Goal: Obtain resource: Download file/media

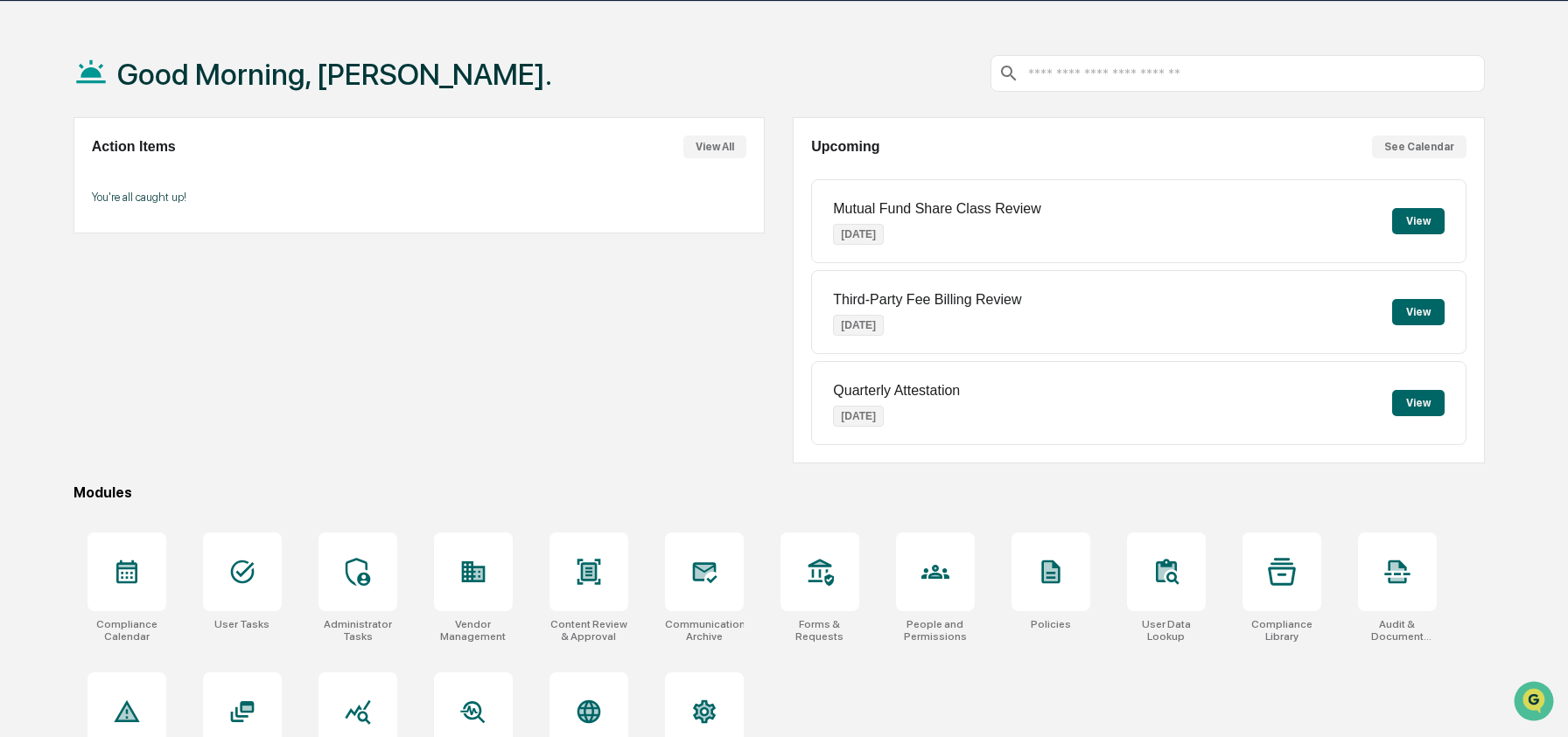
scroll to position [88, 0]
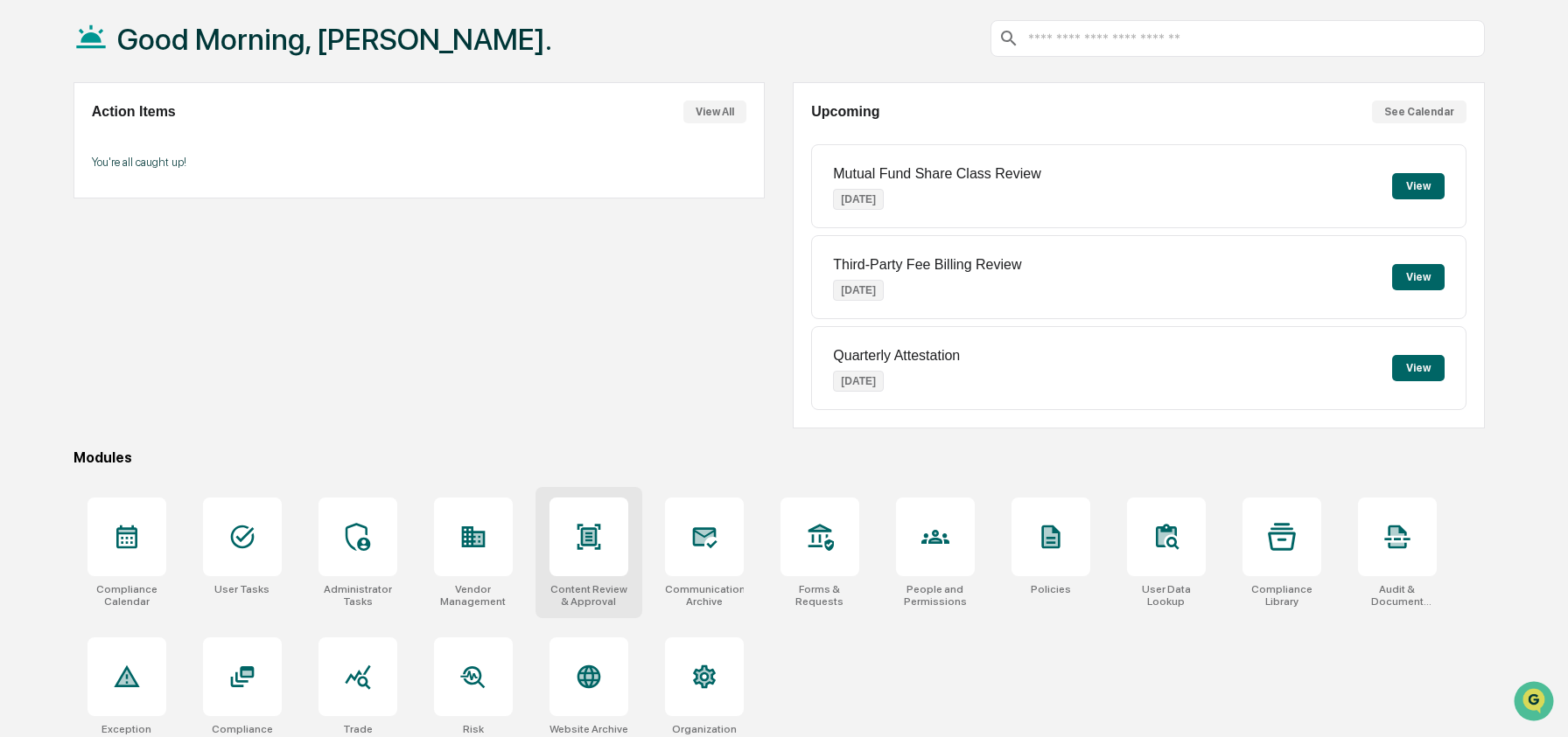
click at [586, 511] on div at bounding box center [588, 536] width 79 height 79
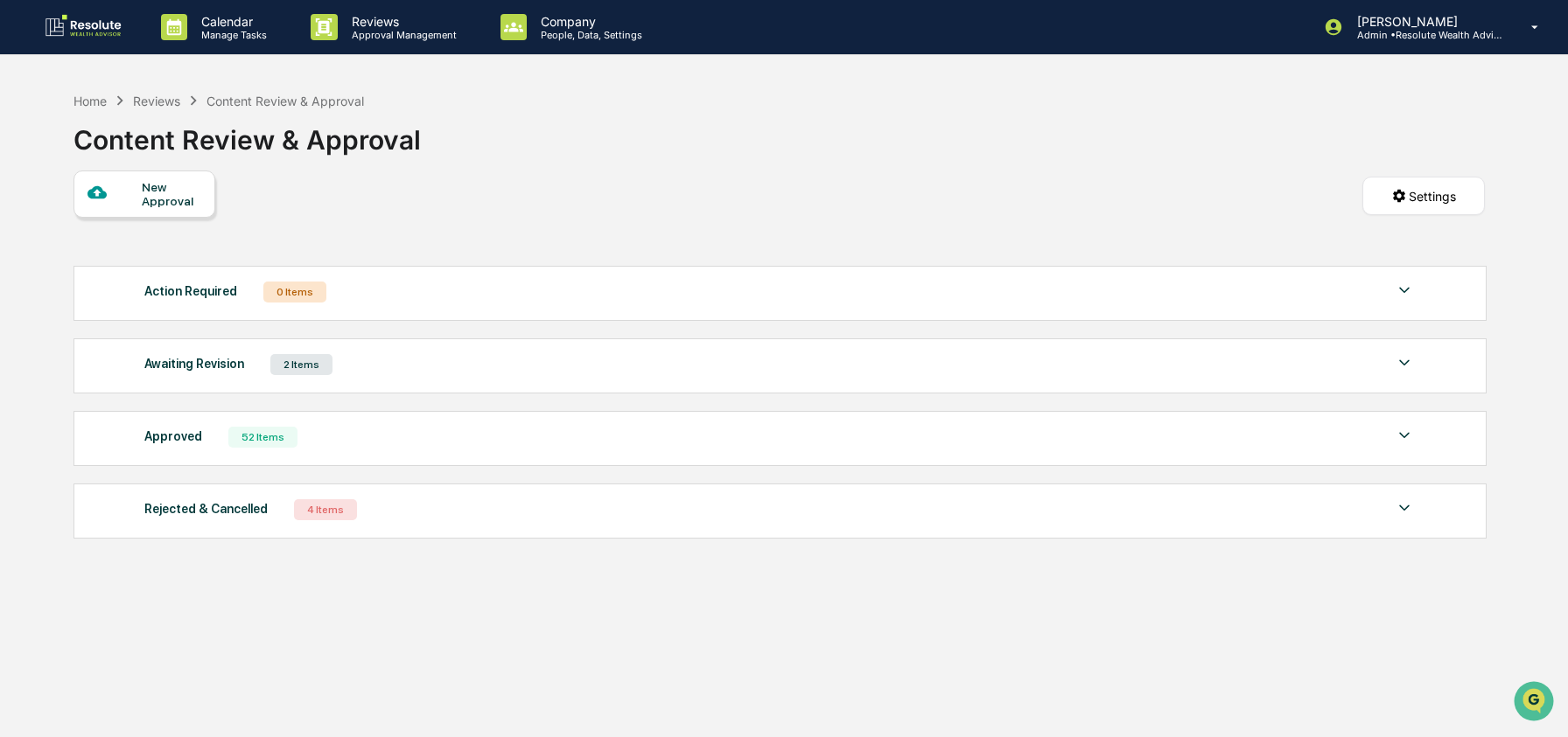
click at [431, 441] on div "Approved 52 Items" at bounding box center [780, 437] width 1270 height 25
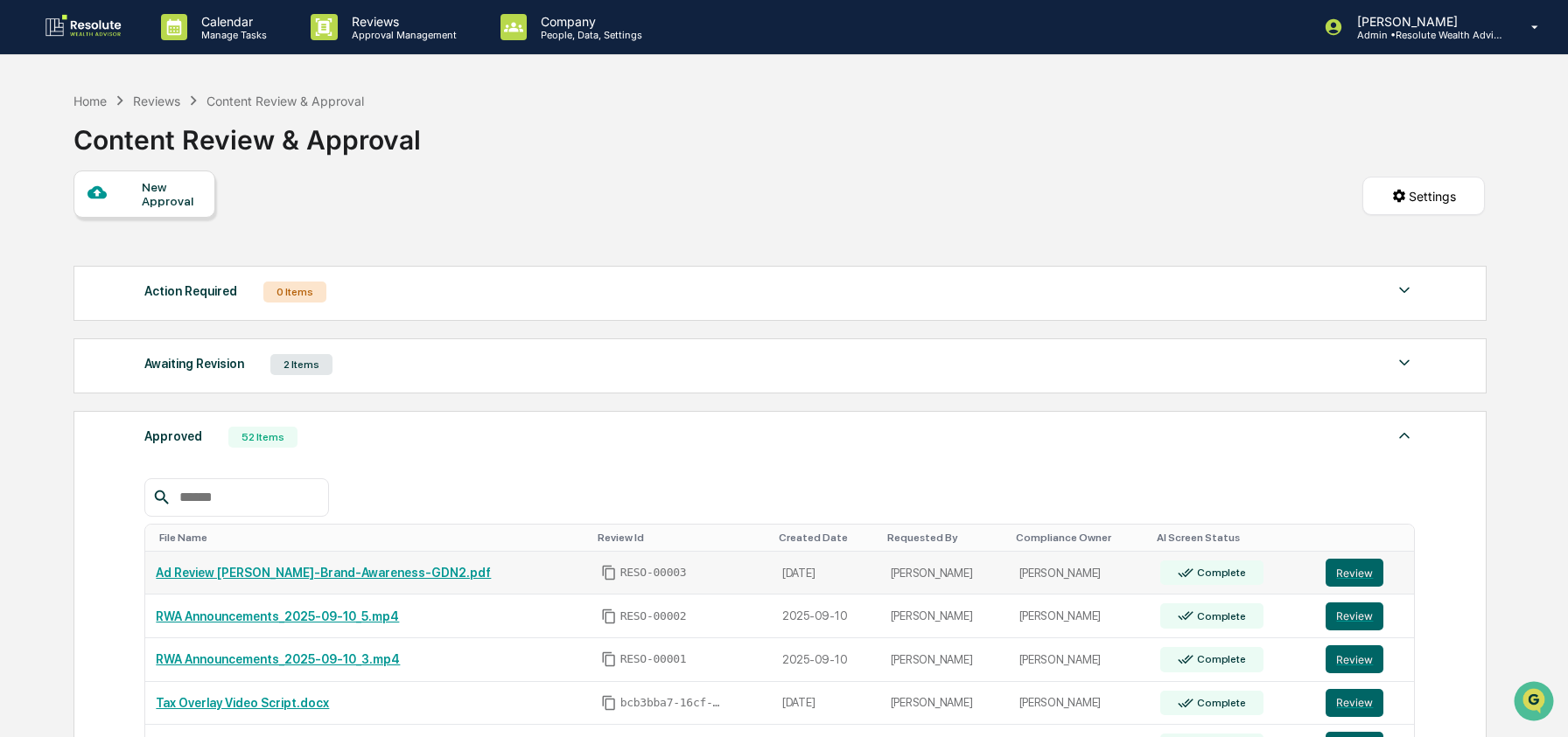
click at [326, 575] on link "Ad Review [PERSON_NAME]-Brand-Awareness-GDN2.pdf" at bounding box center [324, 573] width 336 height 14
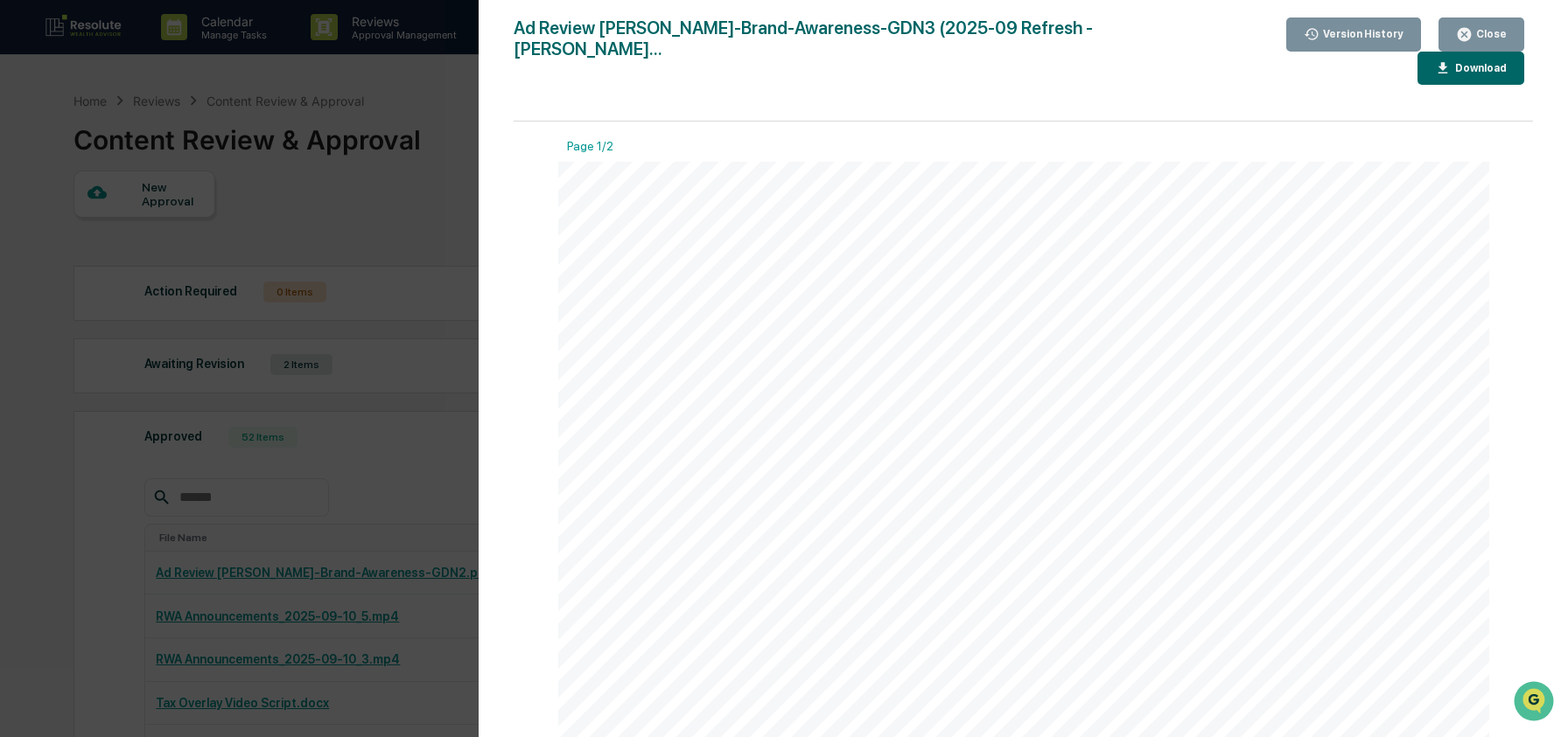
click at [1451, 62] on div "Download" at bounding box center [1478, 68] width 55 height 12
drag, startPoint x: 519, startPoint y: 25, endPoint x: 853, endPoint y: 30, distance: 334.0
click at [853, 30] on div "Ad Review [PERSON_NAME]-Brand-Awareness-GDN3 (2025-09 Refresh - [PERSON_NAME]..." at bounding box center [851, 51] width 676 height 67
click at [418, 459] on div "Version History 09/16/2025, 08:26 PM Scott Hohman 09/12/2025, 06:41 PM Scott Ho…" at bounding box center [784, 368] width 1568 height 737
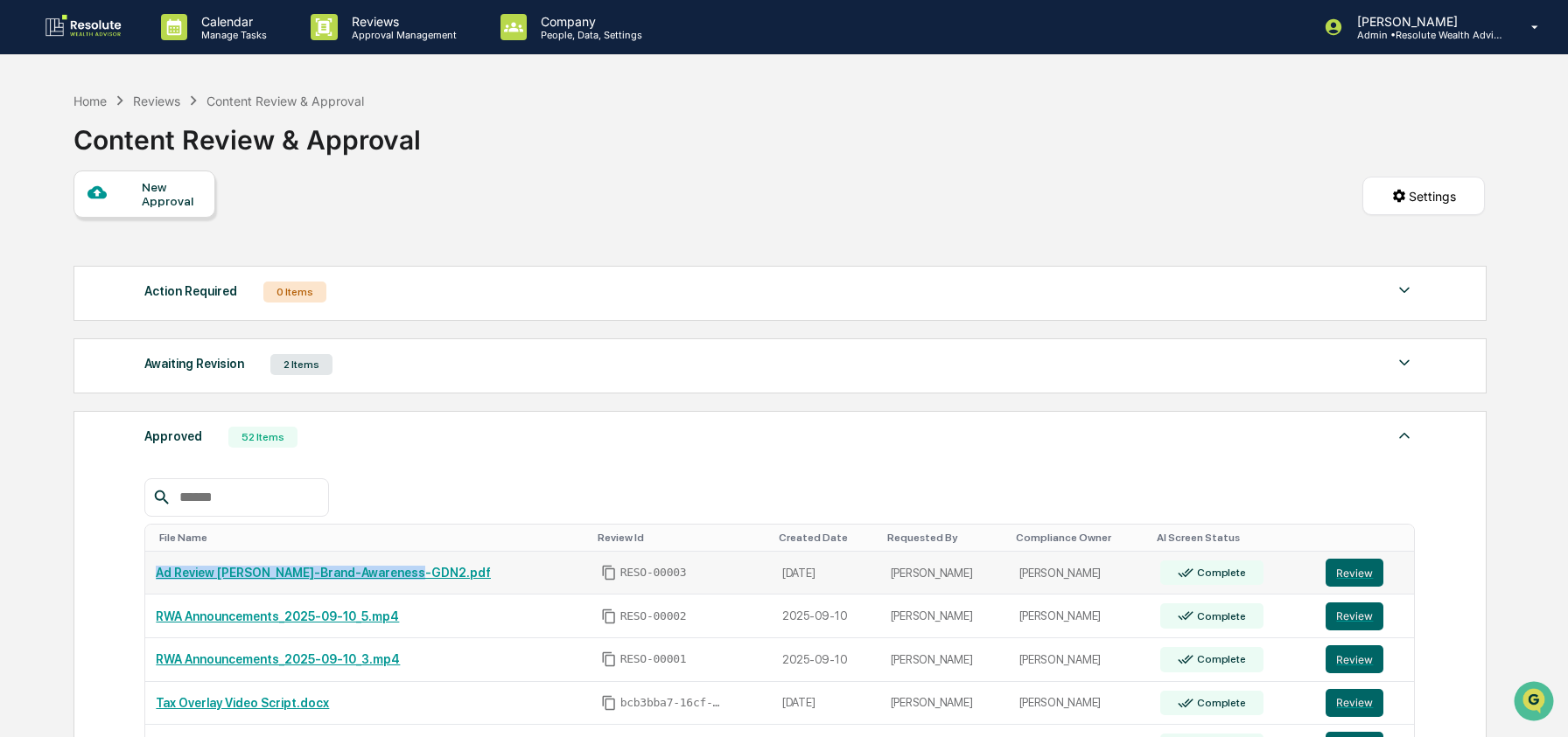
drag, startPoint x: 442, startPoint y: 578, endPoint x: 155, endPoint y: 578, distance: 287.0
click at [156, 578] on div "Ad Review [PERSON_NAME]-Brand-Awareness-GDN2.pdf" at bounding box center [368, 573] width 423 height 14
copy link "Ad Review [PERSON_NAME]-Brand-Awareness-GDN2.pdf"
click at [88, 101] on div "Home" at bounding box center [90, 101] width 33 height 15
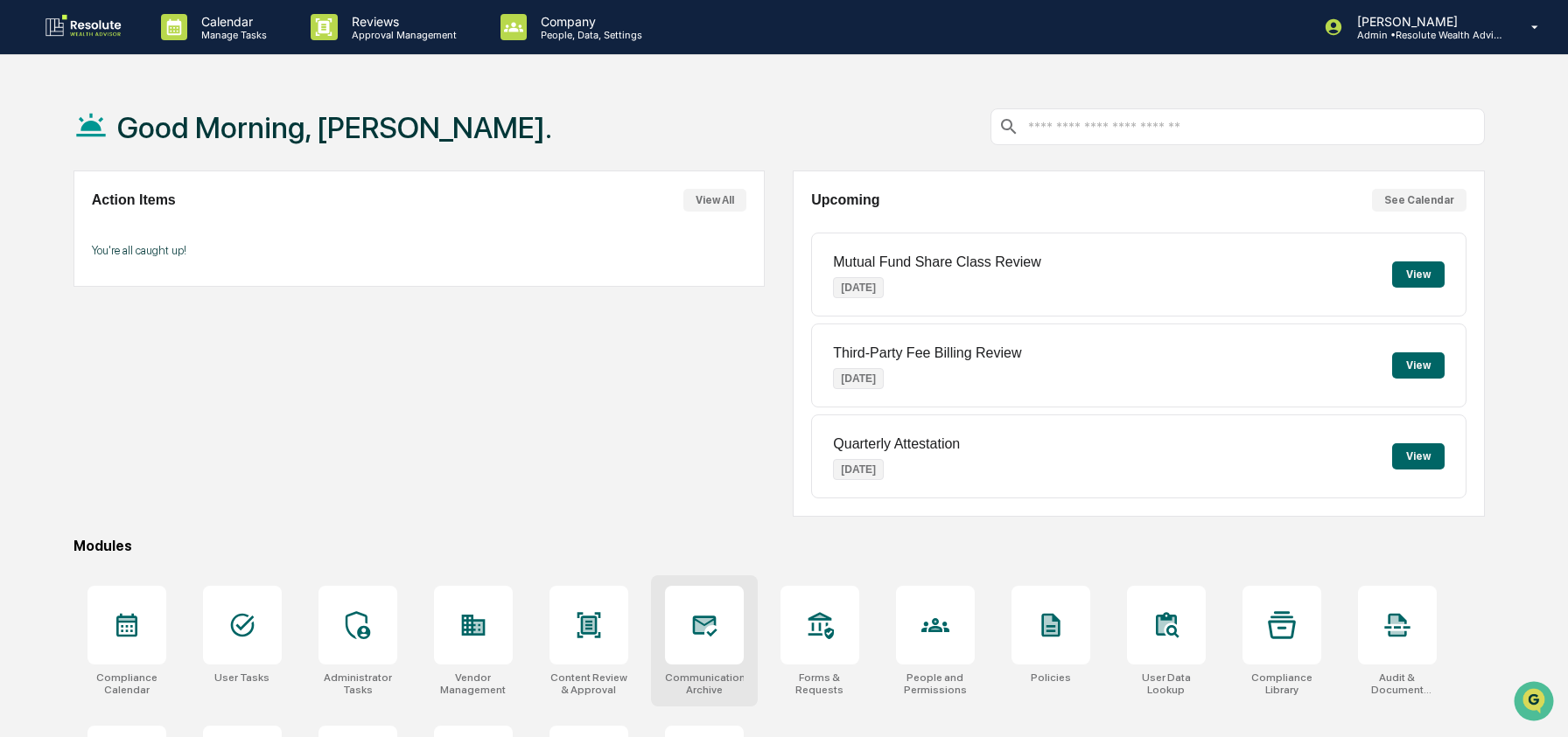
click at [724, 616] on div at bounding box center [704, 625] width 79 height 79
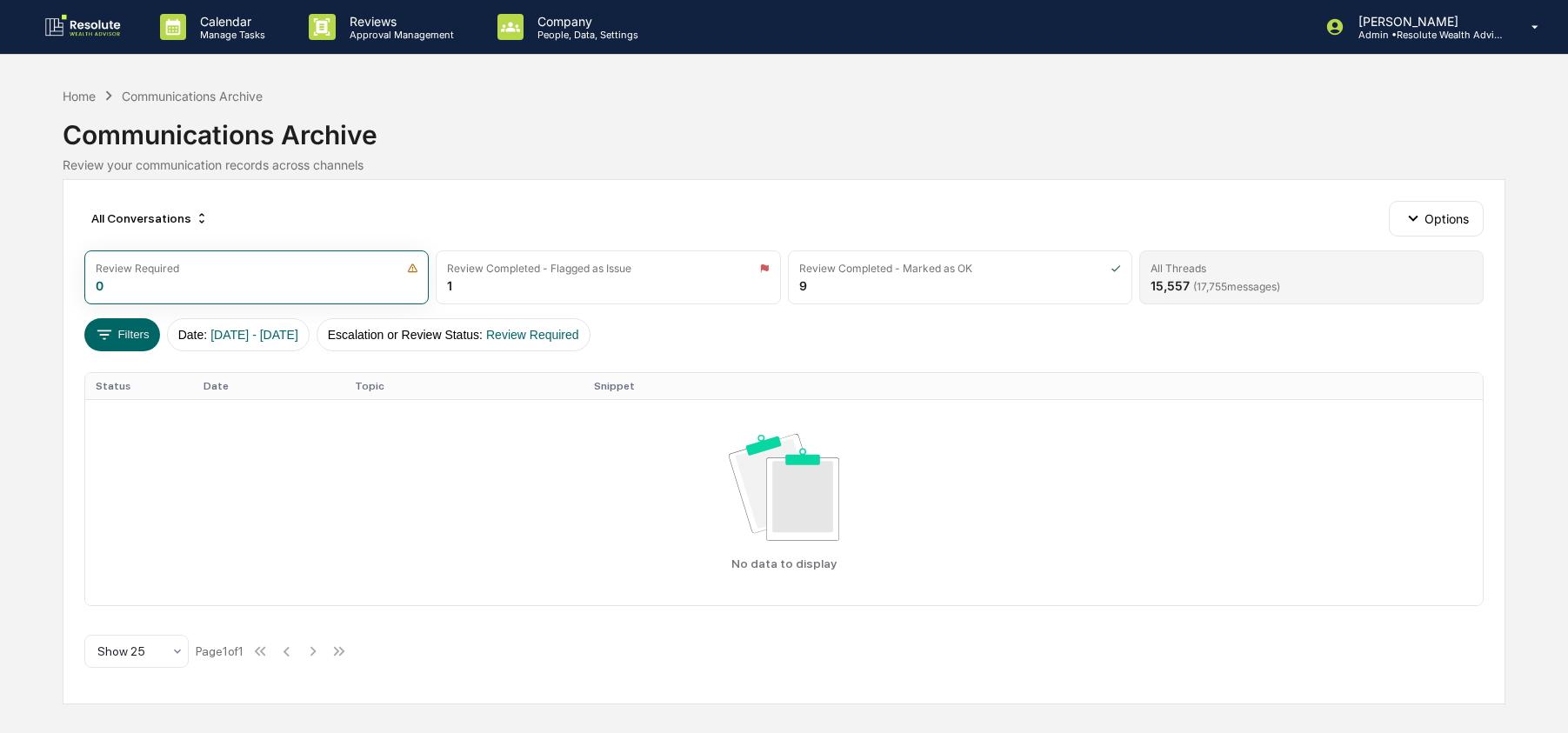
click at [1287, 262] on div "All Threads" at bounding box center [1312, 268] width 322 height 13
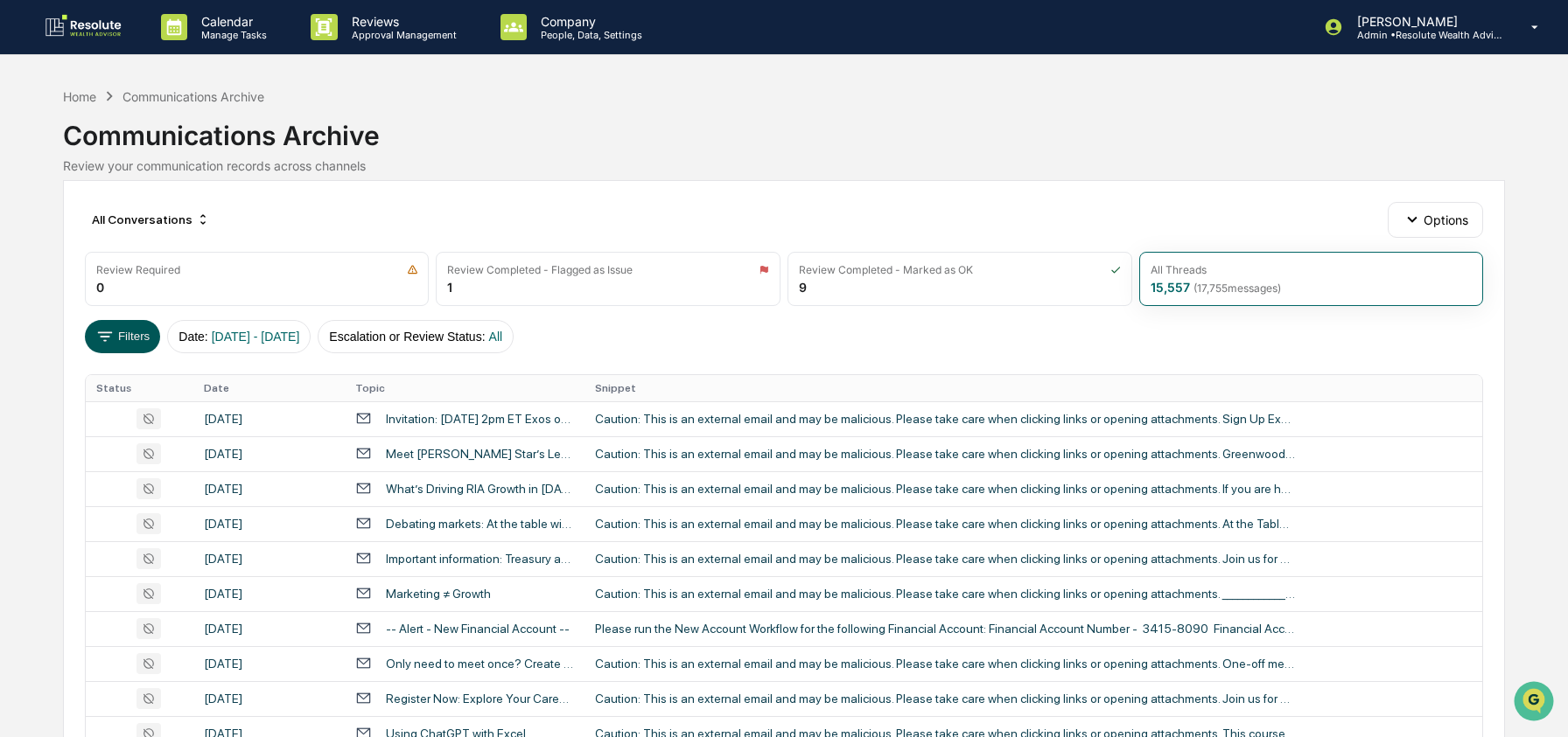
click at [136, 331] on button "Filters" at bounding box center [123, 337] width 76 height 33
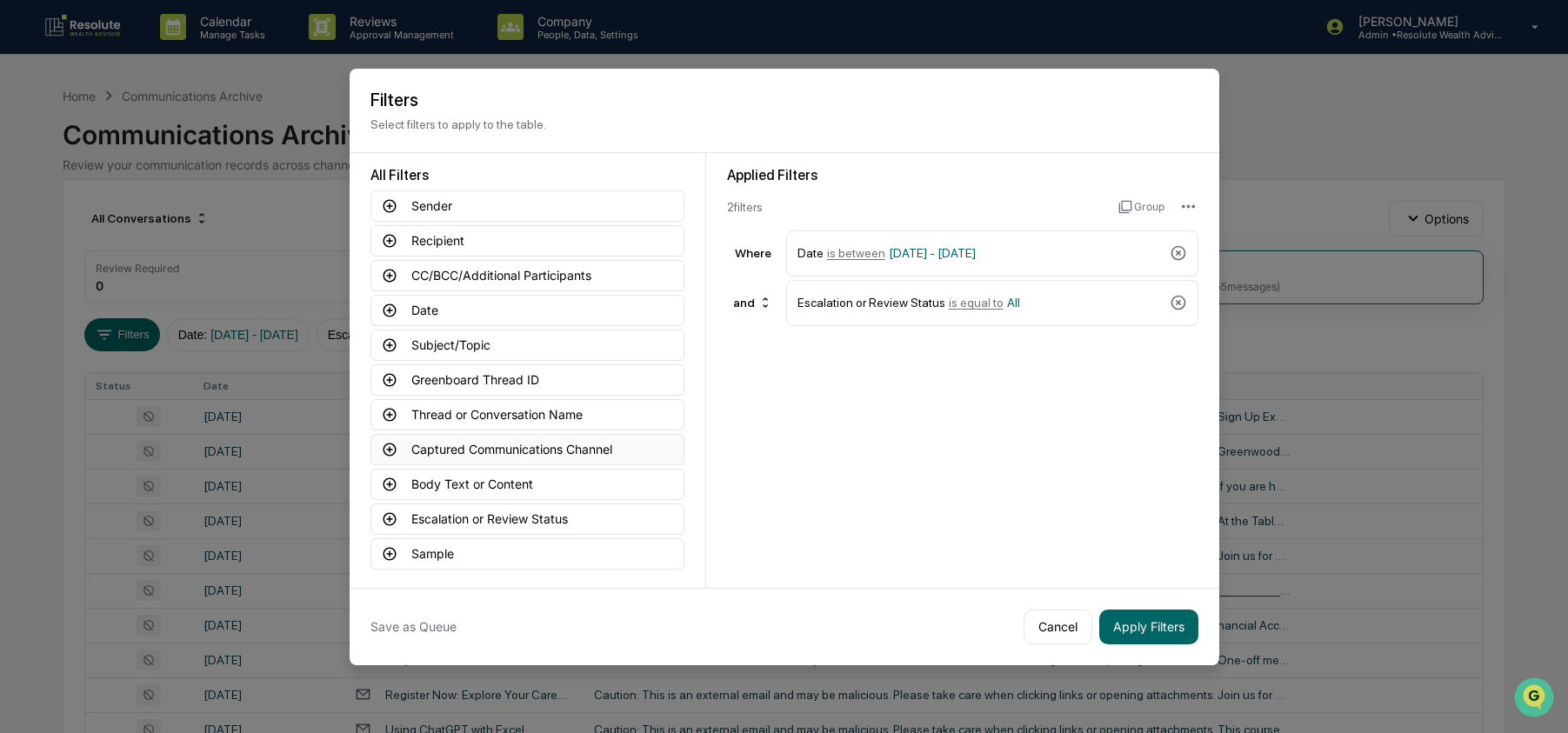
click at [512, 449] on button "Captured Communications Channel" at bounding box center [527, 450] width 314 height 32
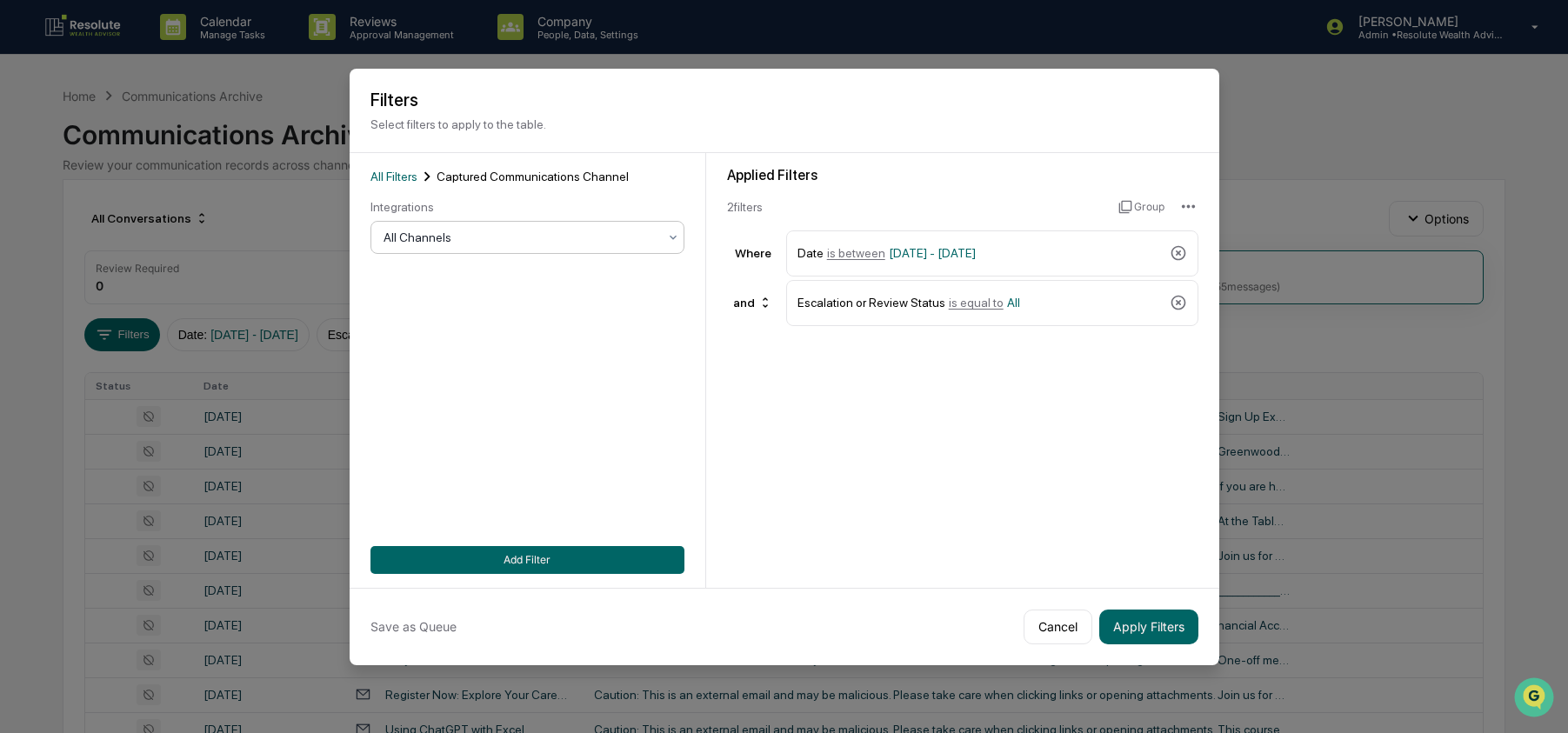
click at [516, 242] on div at bounding box center [520, 237] width 274 height 18
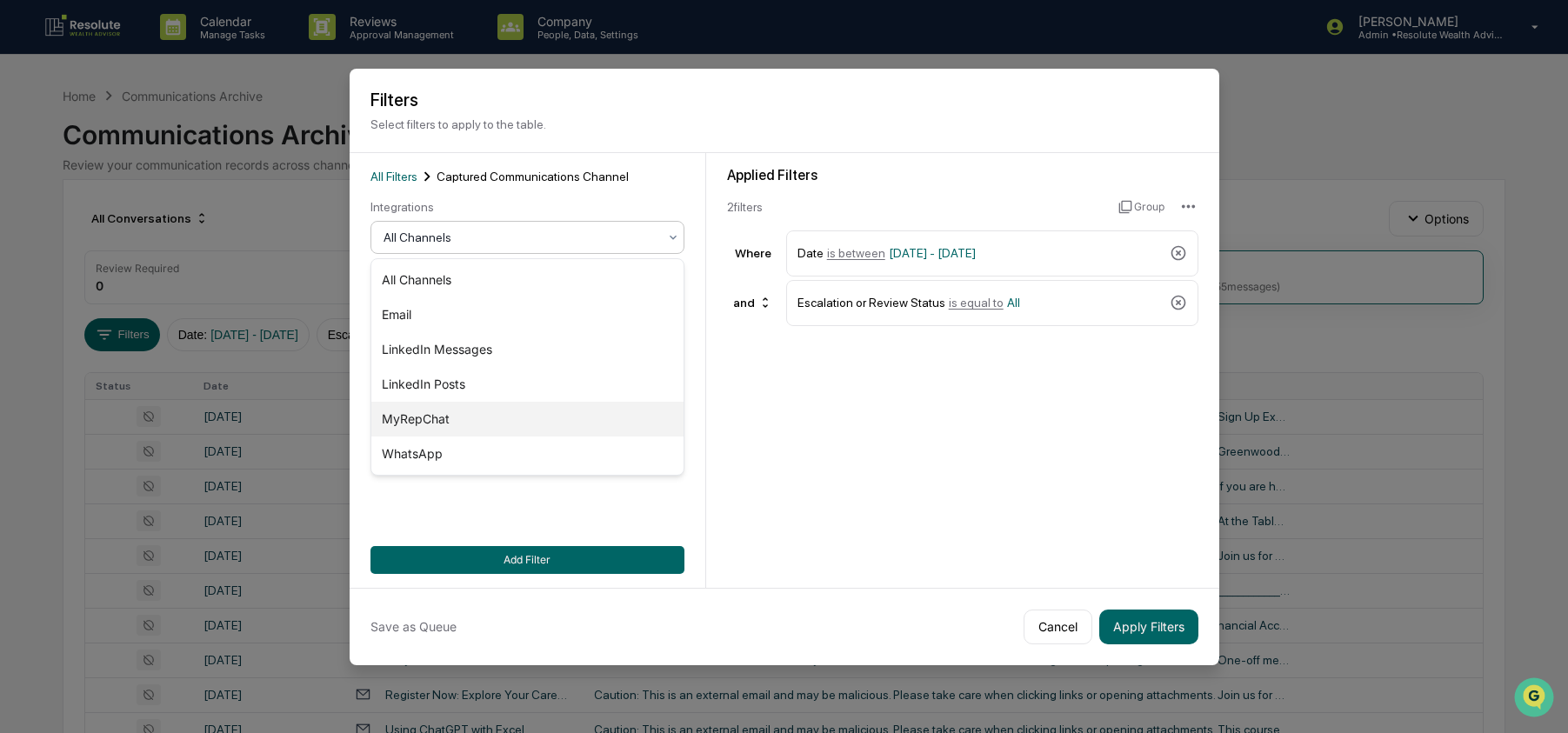
click at [465, 430] on div "MyRepChat" at bounding box center [527, 419] width 312 height 35
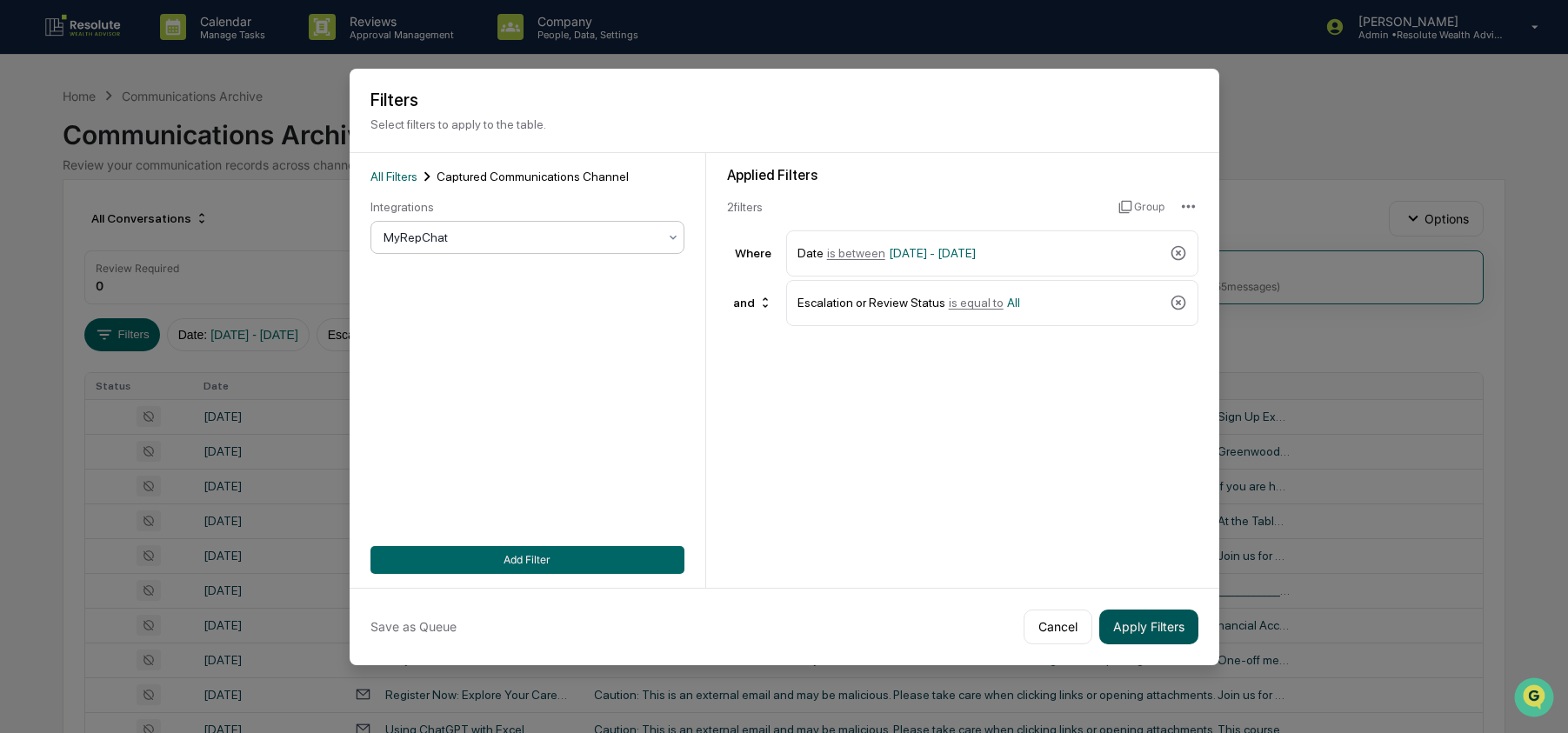
click at [1133, 631] on button "Apply Filters" at bounding box center [1149, 627] width 99 height 35
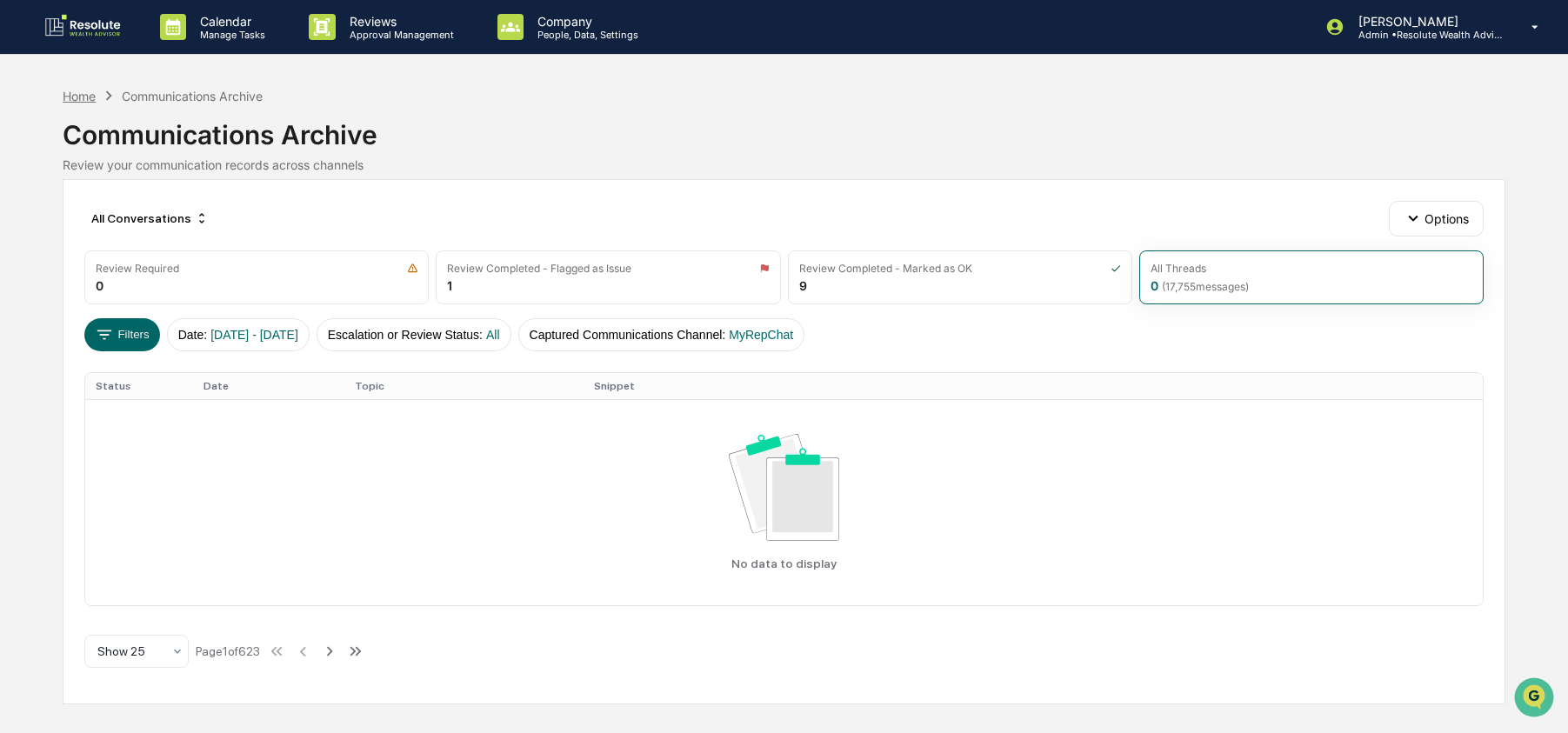
click at [77, 93] on div "Home" at bounding box center [78, 95] width 33 height 15
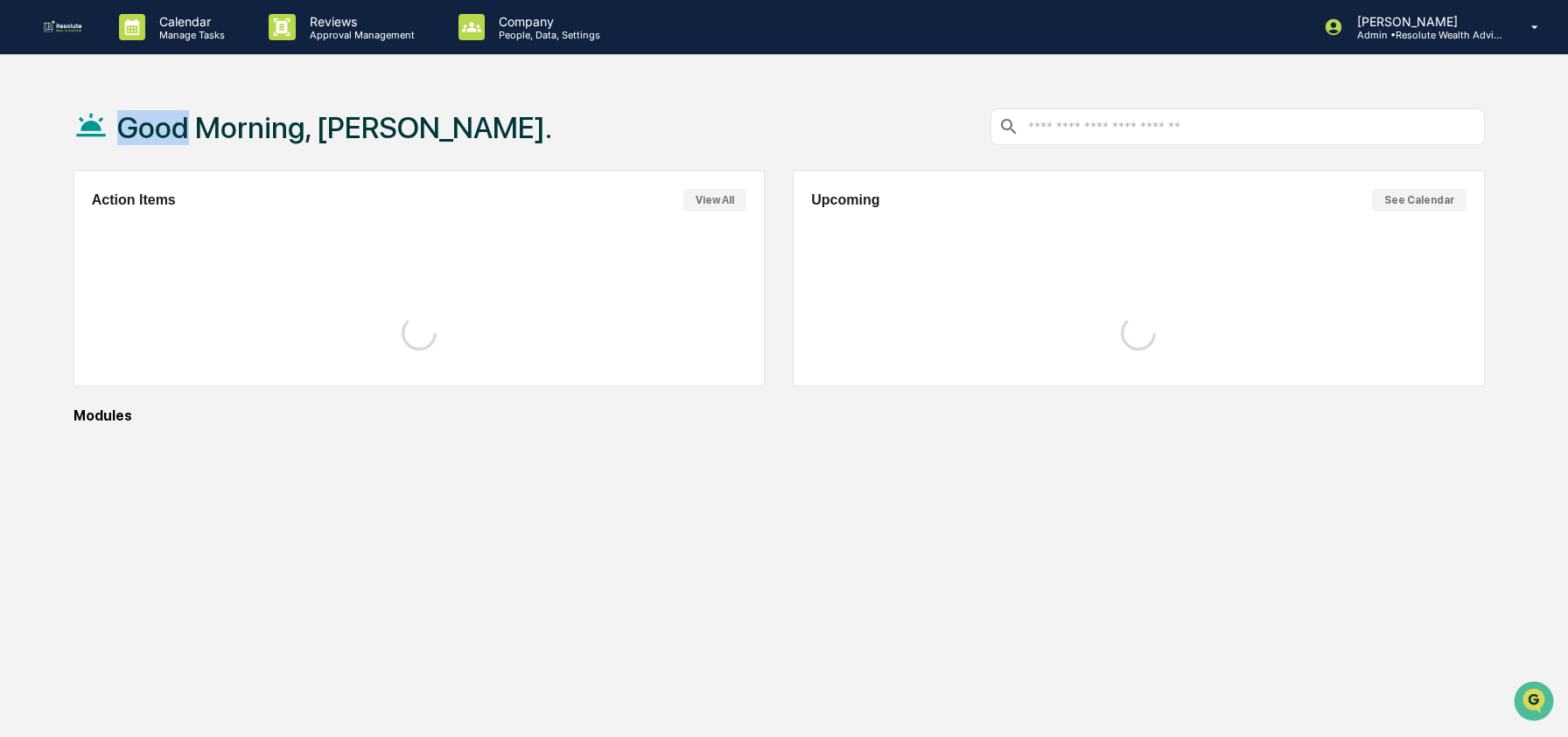
click at [78, 94] on div "Good Morning, Ashley." at bounding box center [313, 127] width 478 height 88
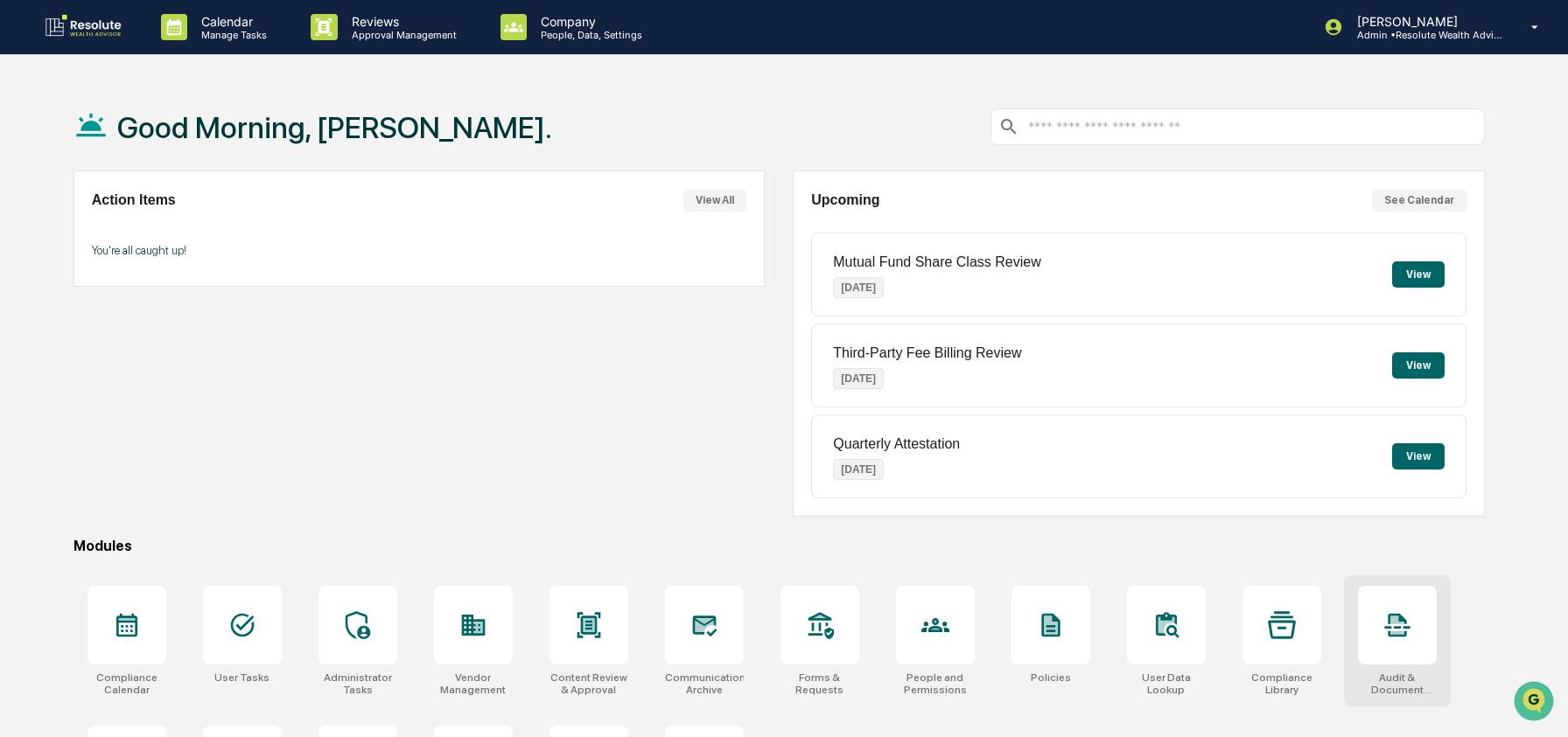
click at [1414, 608] on div at bounding box center [1397, 625] width 79 height 79
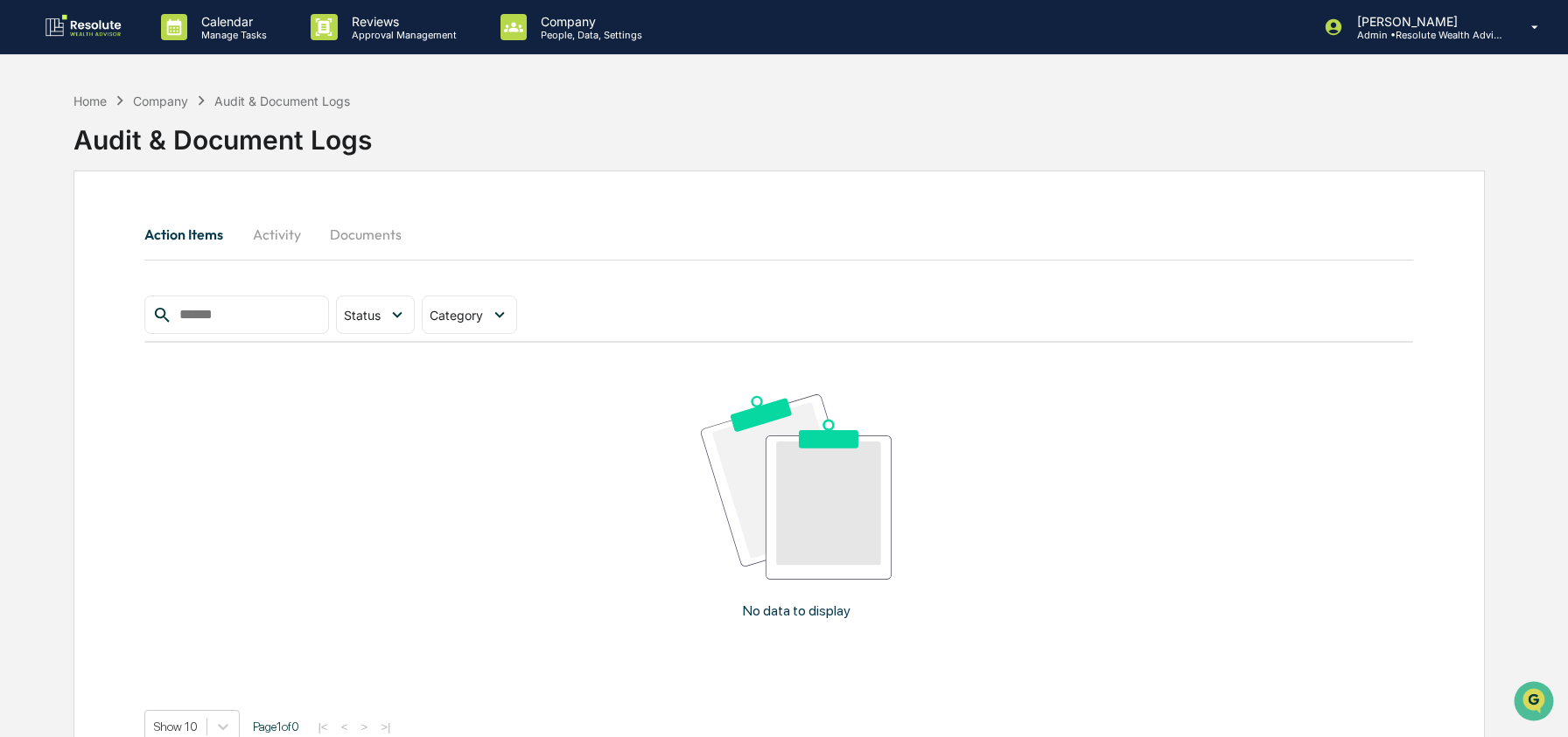
click at [386, 239] on button "Documents" at bounding box center [366, 235] width 100 height 42
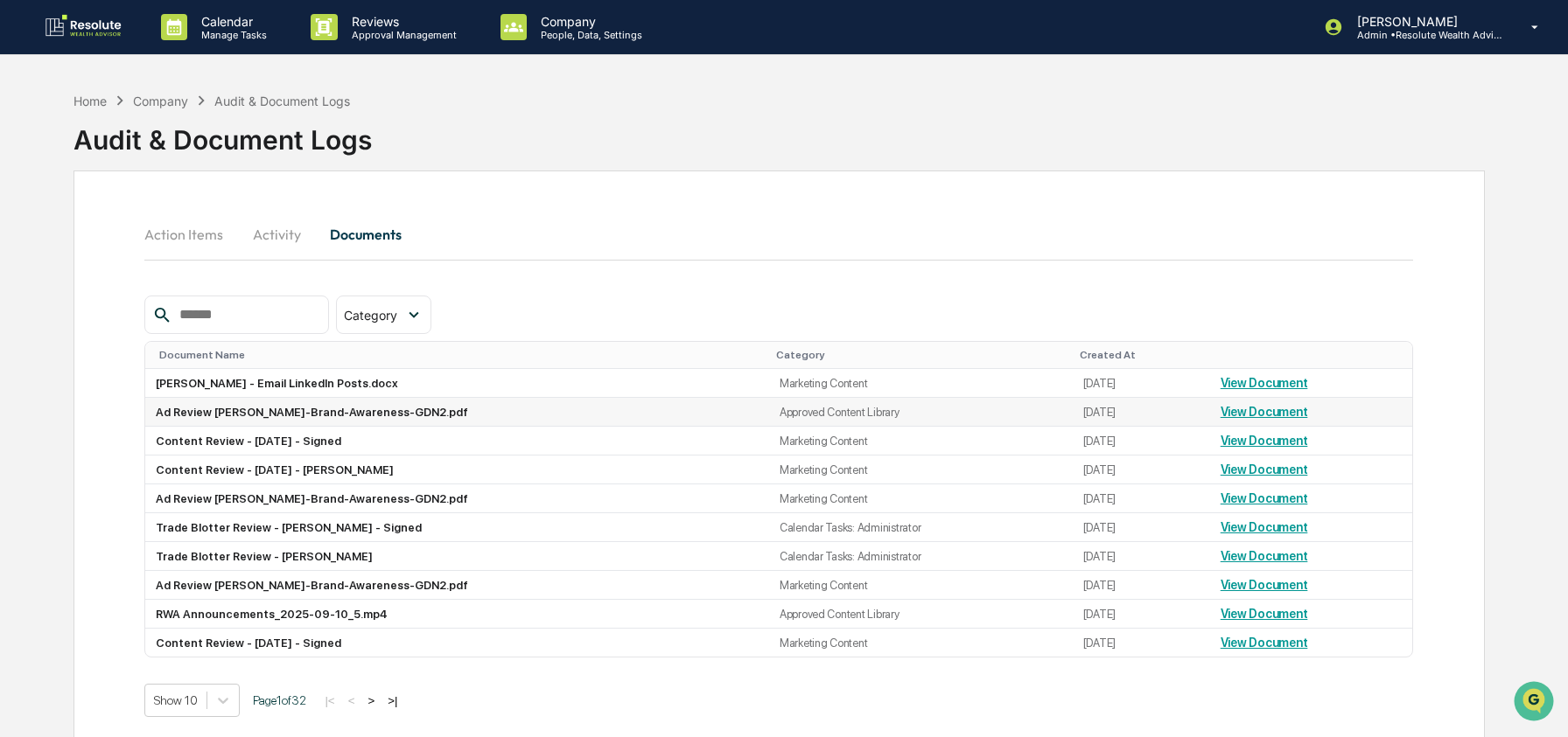
click at [1270, 413] on link "View Document" at bounding box center [1264, 412] width 88 height 14
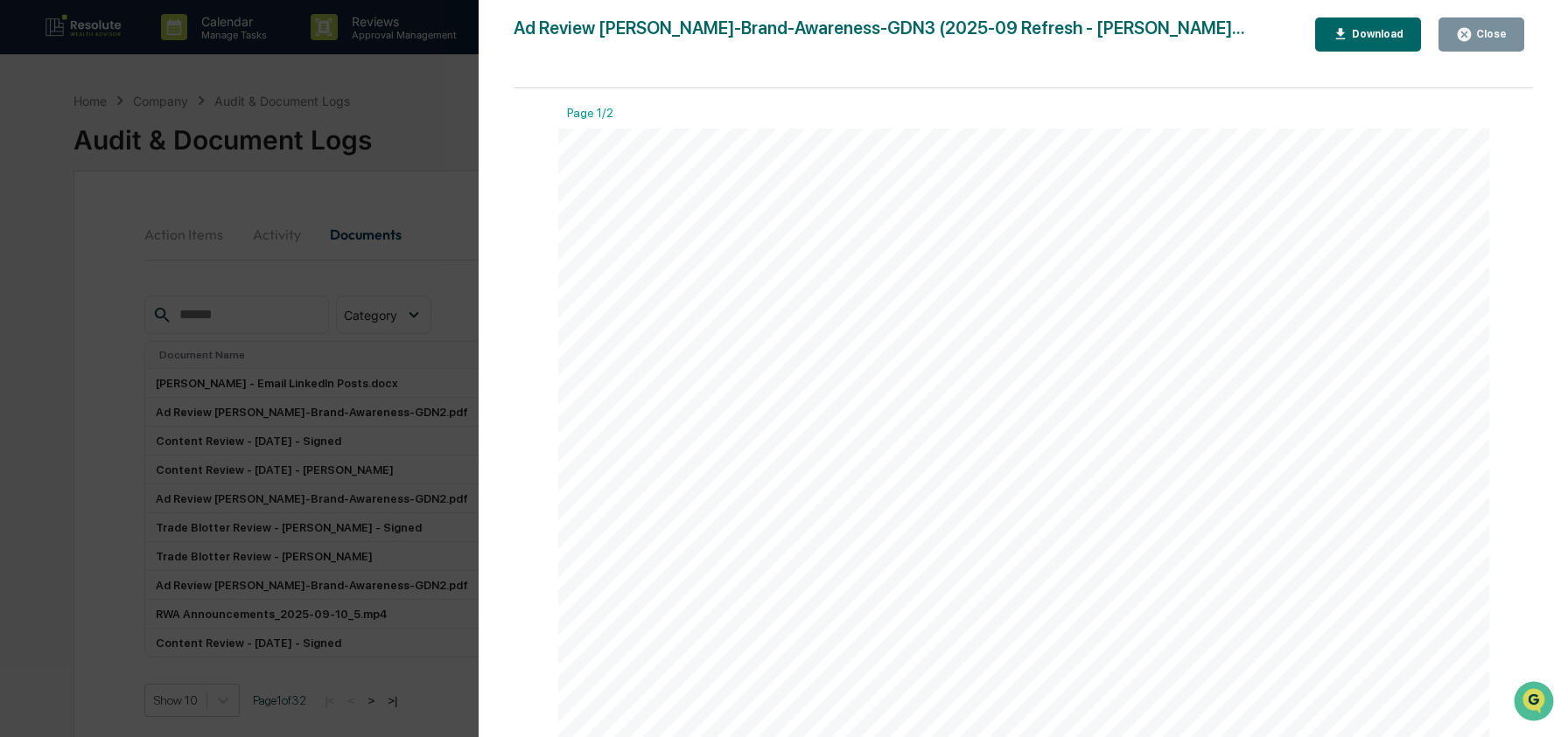
click at [1338, 35] on icon "button" at bounding box center [1340, 34] width 17 height 17
click at [361, 223] on div "Version History [DATE] 08:26 PM [PERSON_NAME] [DATE] 06:41 PM [PERSON_NAME] [DA…" at bounding box center [784, 368] width 1568 height 737
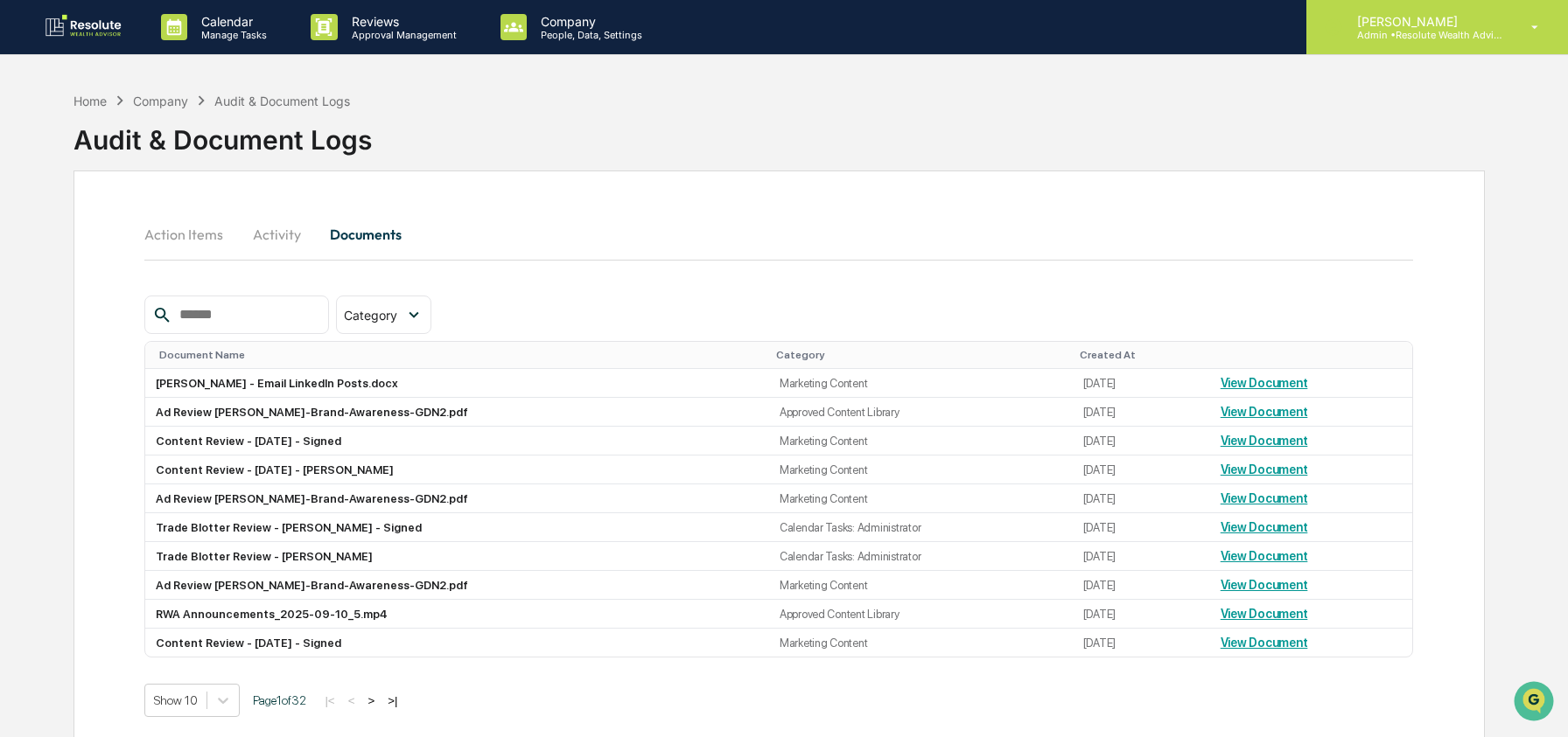
click at [1447, 33] on p "Admin • Resolute Wealth Advisor" at bounding box center [1424, 35] width 163 height 12
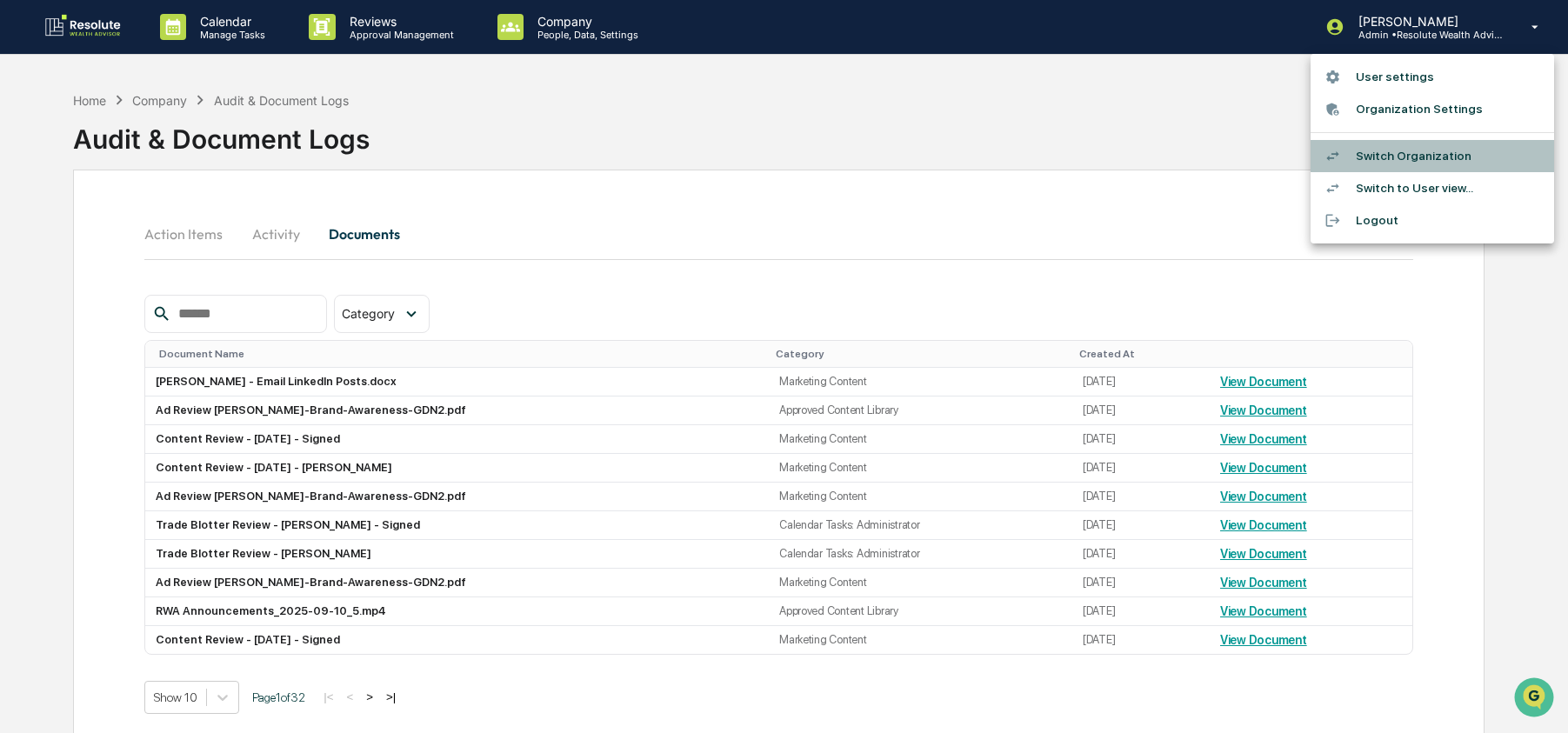
click at [1448, 151] on li "Switch Organization" at bounding box center [1432, 156] width 243 height 32
